Goal: Information Seeking & Learning: Learn about a topic

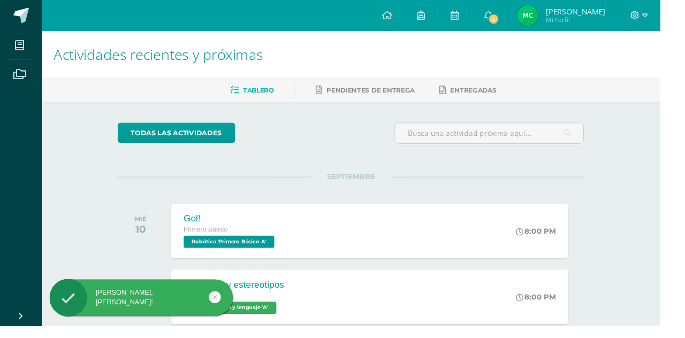
click at [523, 29] on link "4" at bounding box center [506, 16] width 34 height 32
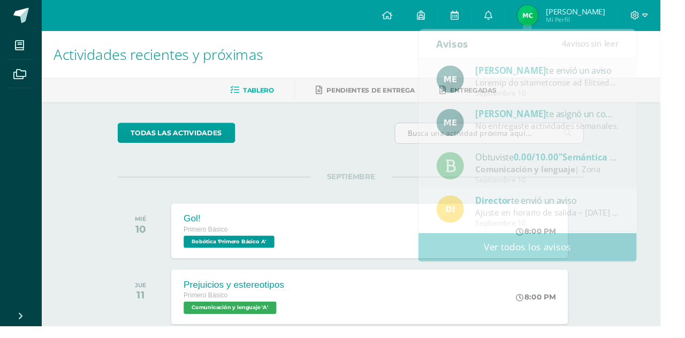
click at [685, 74] on html "Hola Matías Javier, bienvenido a Edoo! Hola Matías Javier, bienvenido a Edoo! M…" at bounding box center [342, 339] width 685 height 678
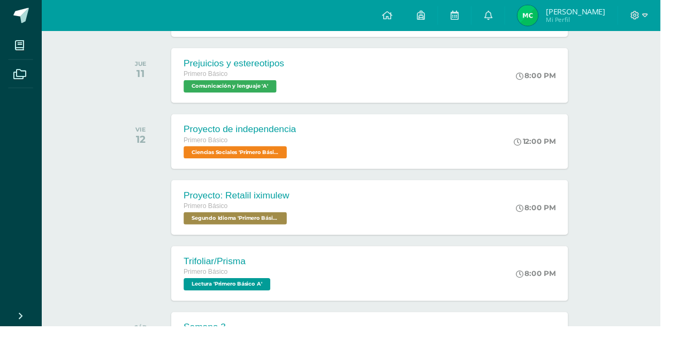
scroll to position [232, 0]
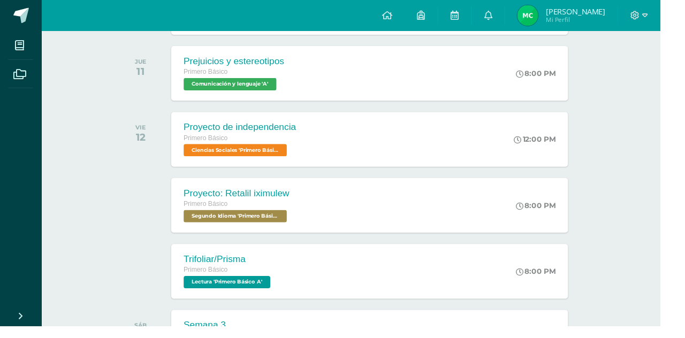
click at [508, 216] on div "Proyecto: Retalil iximulew Primero Básico Segundo Idioma 'Primero Básico A' 8:0…" at bounding box center [384, 213] width 412 height 57
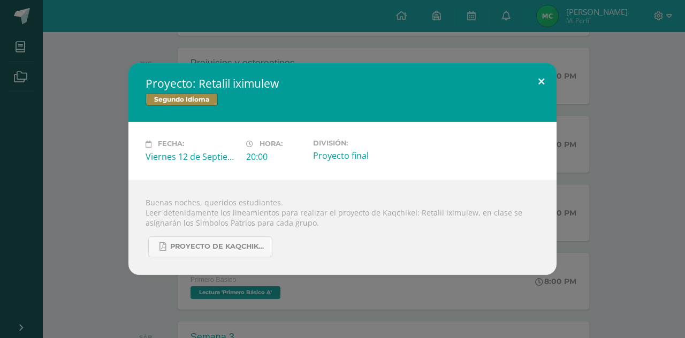
click at [536, 100] on button at bounding box center [541, 81] width 31 height 36
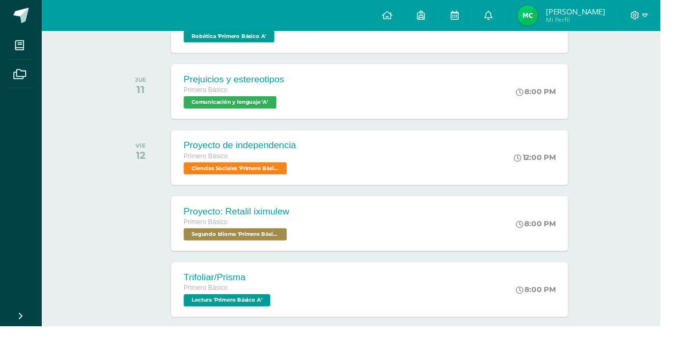
scroll to position [0, 0]
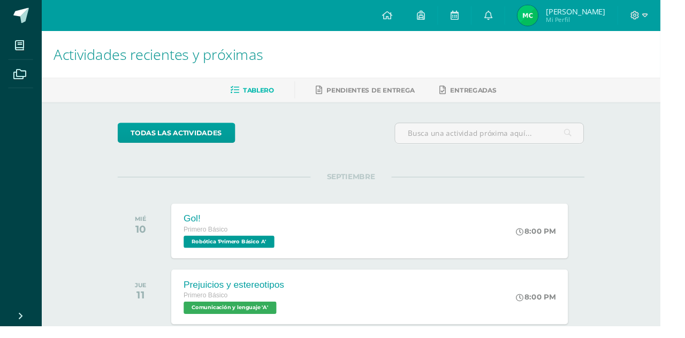
click at [489, 19] on link at bounding box center [471, 16] width 34 height 32
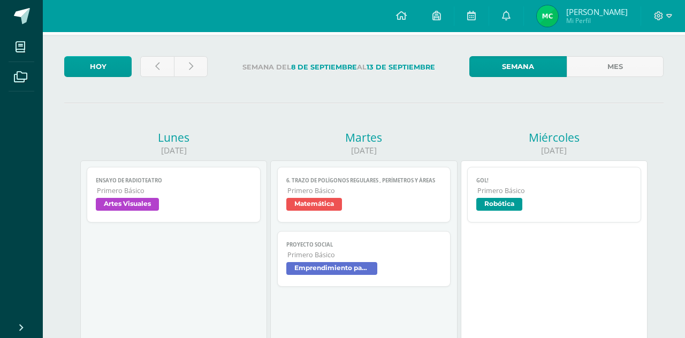
scroll to position [46, 0]
click at [611, 71] on link "Mes" at bounding box center [615, 66] width 97 height 21
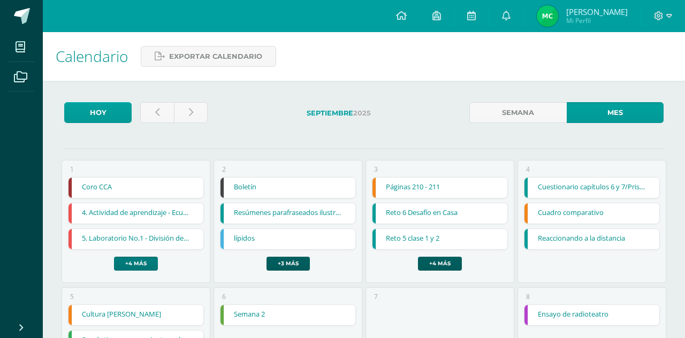
click at [127, 257] on link "+4 más" at bounding box center [136, 264] width 44 height 14
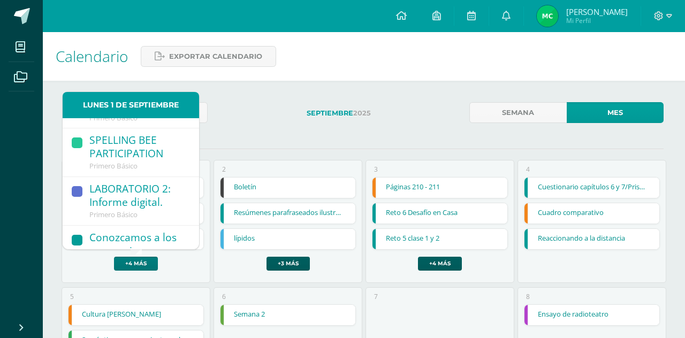
scroll to position [201, 0]
click at [324, 274] on div "2 Boletín Boletín TACs Cargando contenido Resúmenes parafraseados ilustrados/Pr…" at bounding box center [288, 221] width 149 height 123
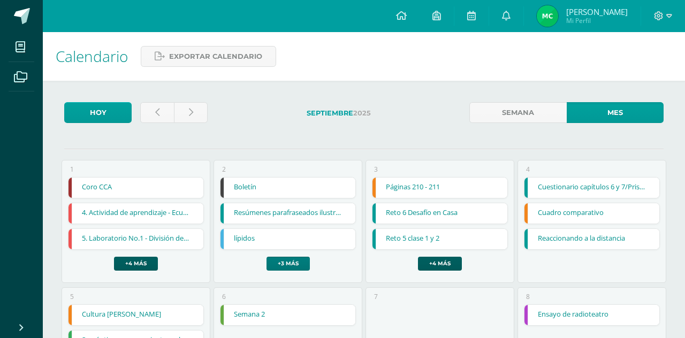
click at [296, 258] on link "+3 más" at bounding box center [288, 264] width 43 height 14
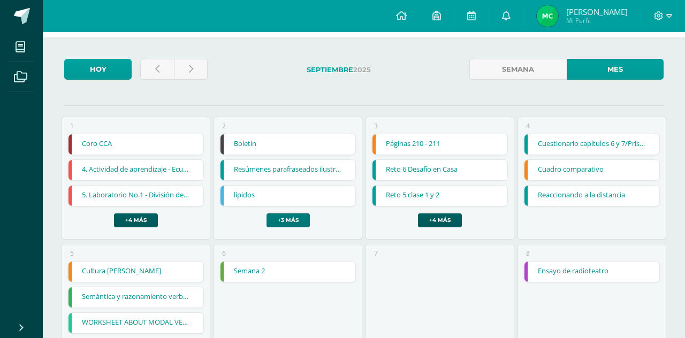
scroll to position [42, 0]
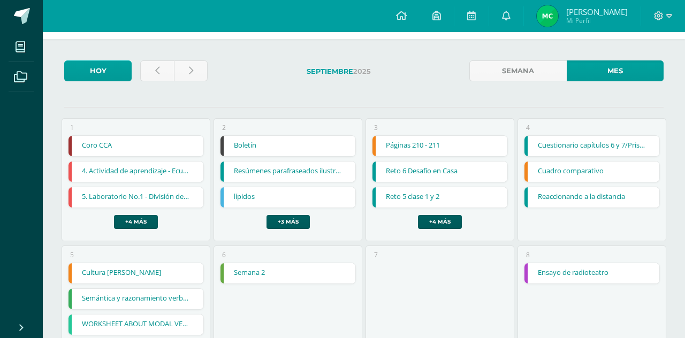
click at [306, 232] on div "2 Boletín Boletín TACs Cargando contenido Resúmenes parafraseados ilustrados/Pr…" at bounding box center [288, 179] width 149 height 123
click at [315, 203] on link "lípidos" at bounding box center [288, 197] width 134 height 20
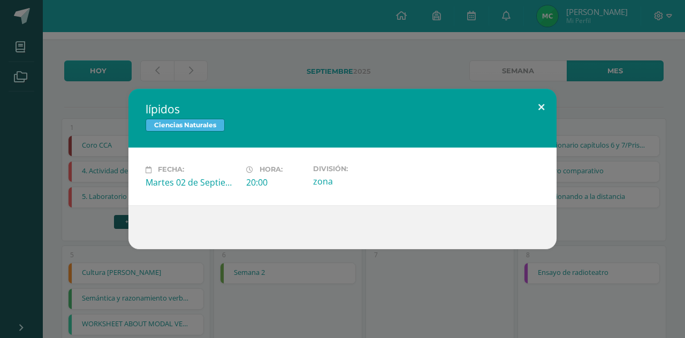
click at [544, 105] on button at bounding box center [541, 107] width 31 height 36
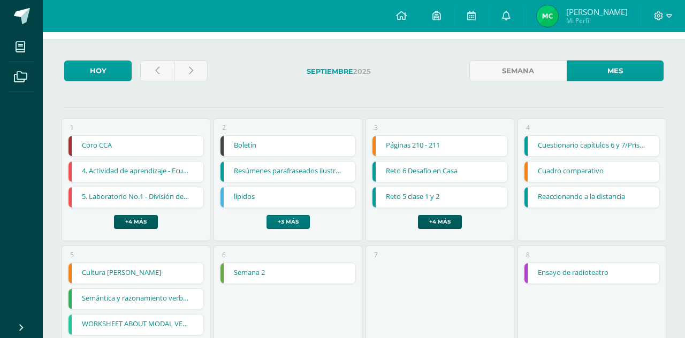
click at [305, 221] on link "+3 más" at bounding box center [288, 222] width 43 height 14
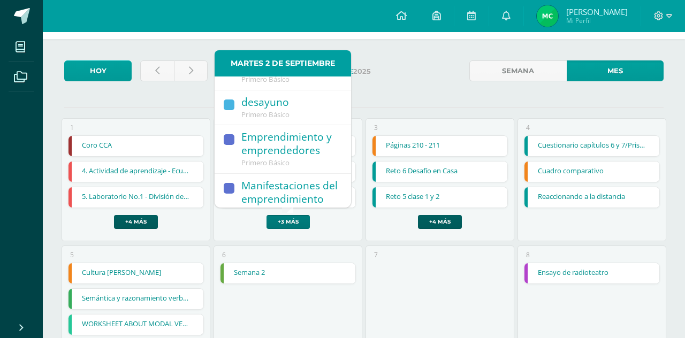
scroll to position [146, 0]
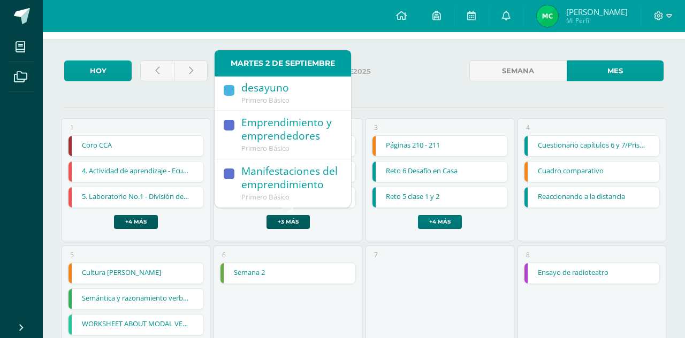
click at [455, 215] on link "+4 más" at bounding box center [440, 222] width 44 height 14
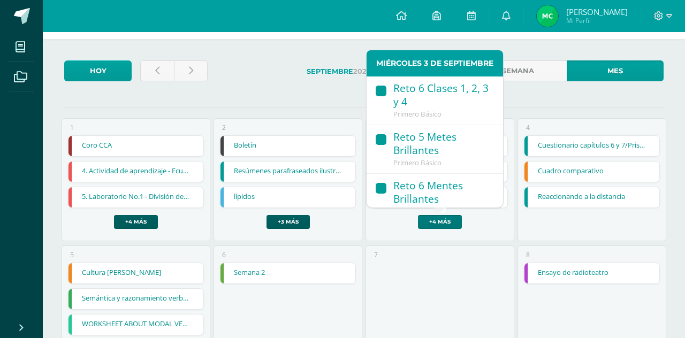
scroll to position [181, 0]
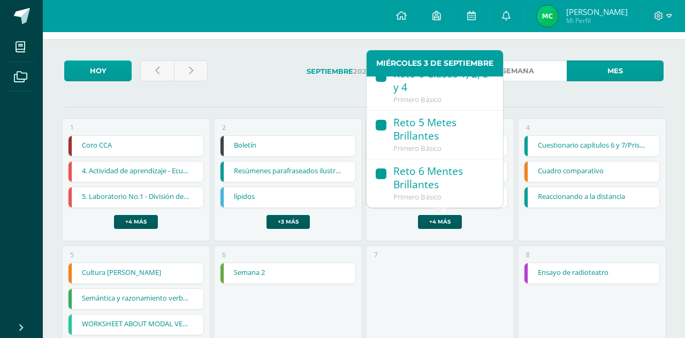
click at [555, 78] on link "Semana" at bounding box center [517, 70] width 97 height 21
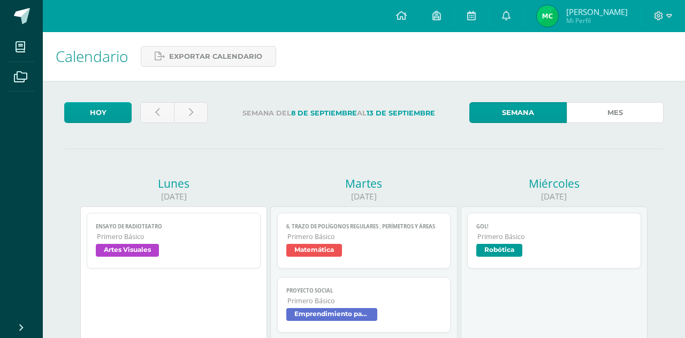
click at [633, 109] on link "Mes" at bounding box center [615, 112] width 97 height 21
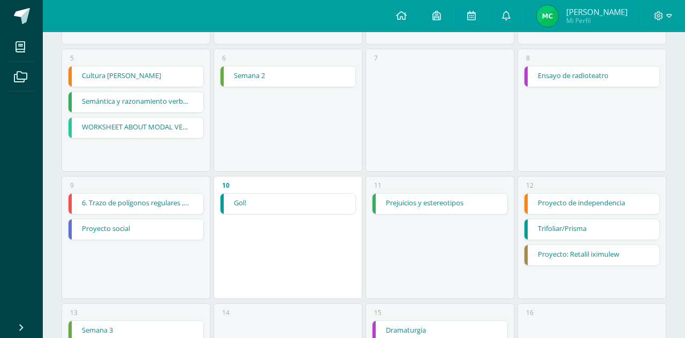
scroll to position [240, 0]
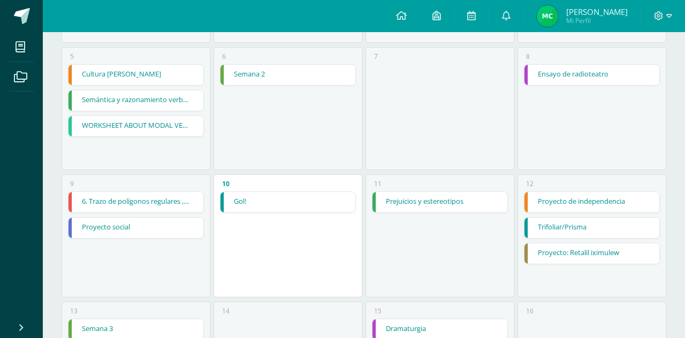
click at [630, 223] on link "Trifoliar/Prisma" at bounding box center [592, 228] width 134 height 20
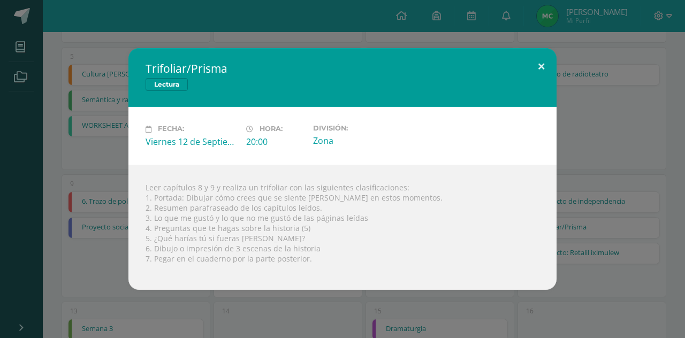
click at [532, 74] on button at bounding box center [541, 66] width 31 height 36
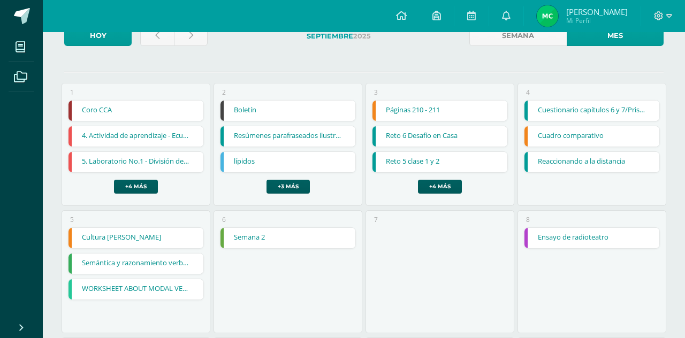
scroll to position [75, 0]
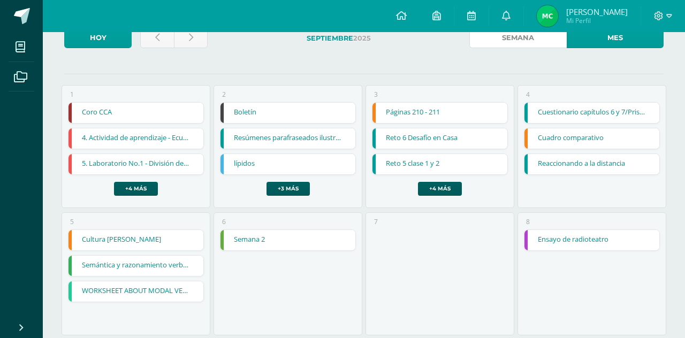
click at [528, 45] on link "Semana" at bounding box center [517, 37] width 97 height 21
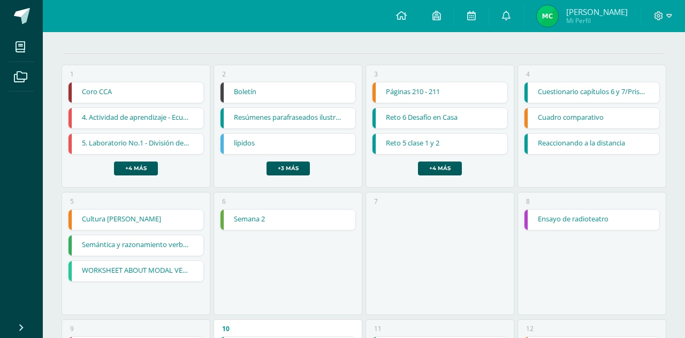
scroll to position [157, 0]
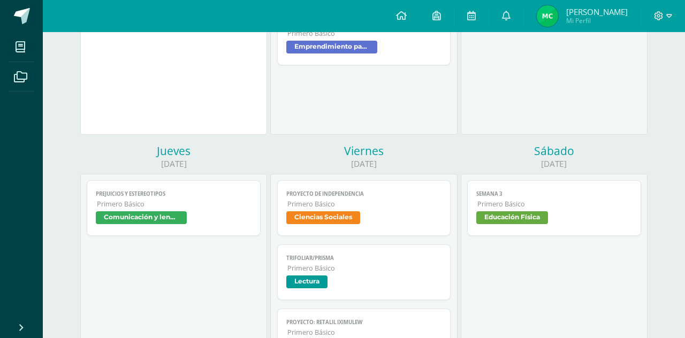
scroll to position [407, 0]
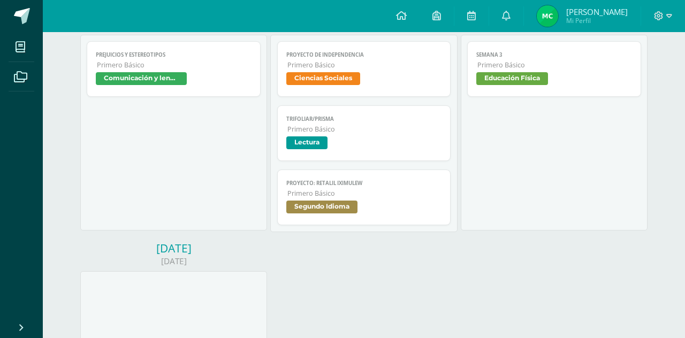
click at [409, 131] on span "Primero Básico" at bounding box center [364, 129] width 155 height 9
